Goal: Task Accomplishment & Management: Use online tool/utility

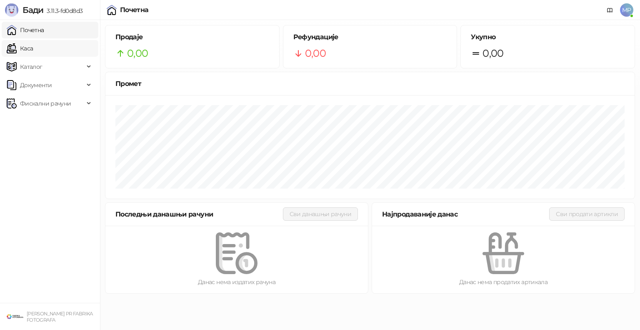
click at [25, 48] on link "Каса" at bounding box center [20, 48] width 26 height 17
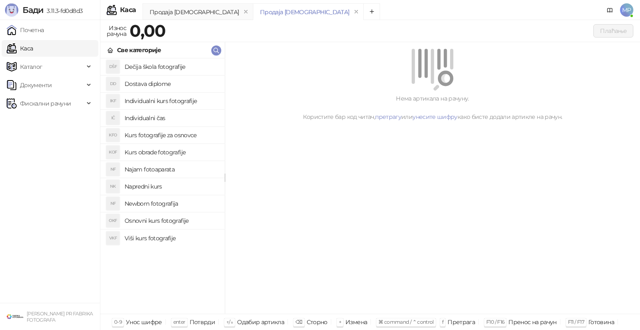
click at [157, 219] on h4 "Osnovni kurs fotografije" at bounding box center [171, 220] width 93 height 13
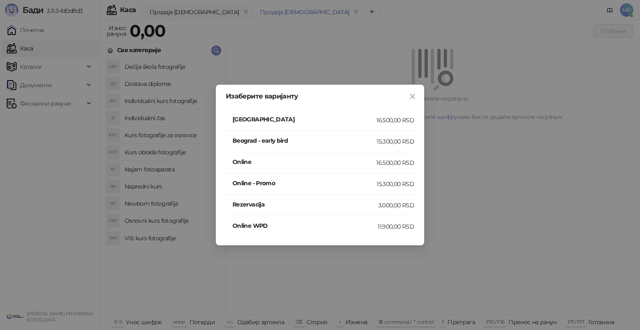
click at [300, 117] on h4 "[GEOGRAPHIC_DATA]" at bounding box center [305, 119] width 144 height 9
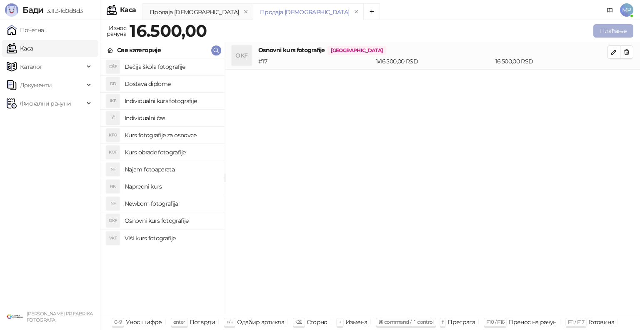
click at [610, 30] on button "Плаћање" at bounding box center [613, 30] width 40 height 13
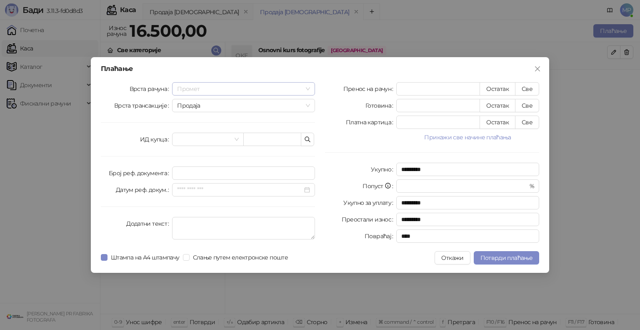
click at [193, 88] on span "Промет" at bounding box center [243, 89] width 133 height 13
click at [196, 104] on div "Промет" at bounding box center [244, 105] width 130 height 9
click at [527, 87] on button "Све" at bounding box center [527, 88] width 24 height 13
type input "*****"
type input "****"
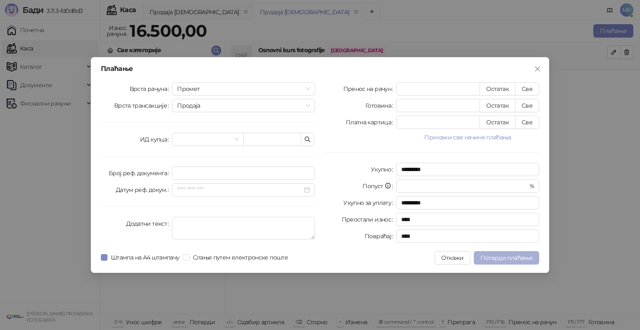
click at [505, 257] on span "Потврди плаћање" at bounding box center [506, 258] width 52 height 8
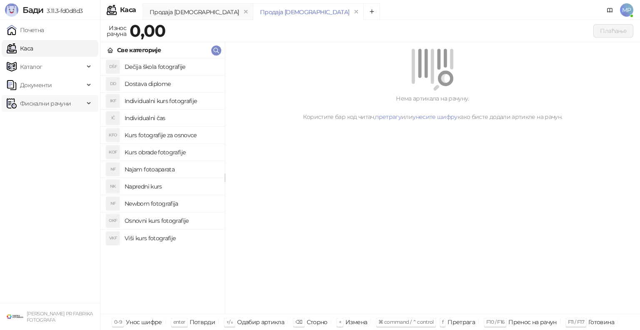
click at [89, 102] on div "Фискални рачуни" at bounding box center [50, 103] width 97 height 17
click at [52, 123] on link "Издати рачуни" at bounding box center [38, 121] width 56 height 17
